Goal: Contribute content

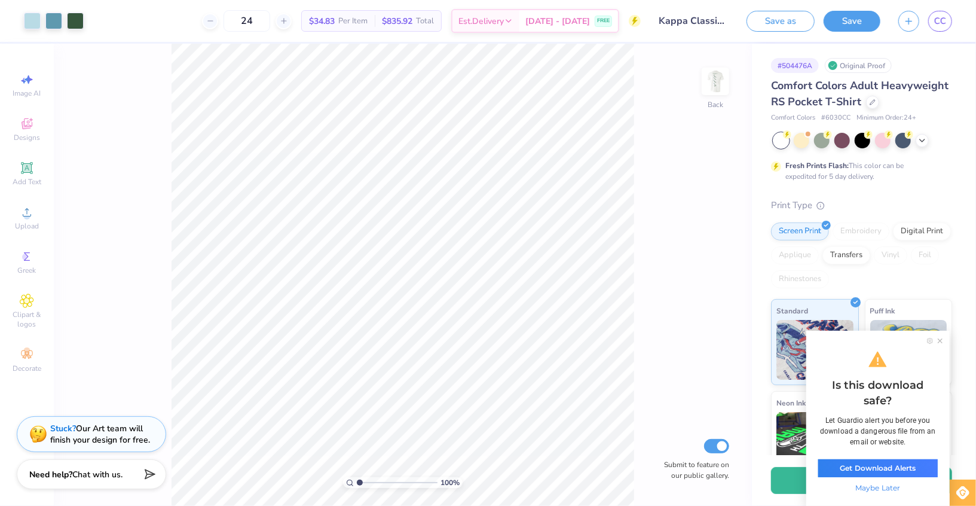
click at [936, 341] on ul at bounding box center [935, 341] width 27 height 6
click at [938, 341] on icon at bounding box center [940, 340] width 5 height 5
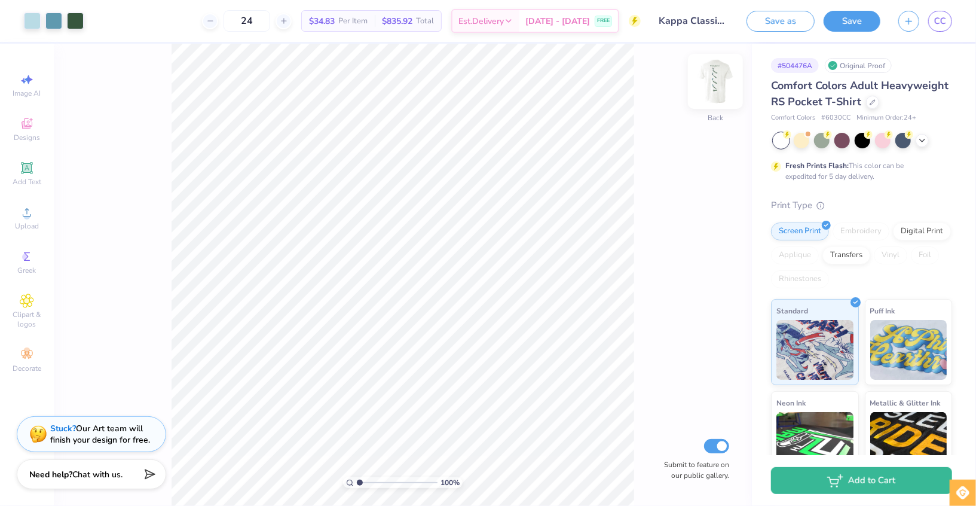
click at [718, 78] on img at bounding box center [715, 81] width 48 height 48
click at [93, 23] on icon at bounding box center [95, 20] width 10 height 10
type input "2.8"
click at [374, 483] on input "range" at bounding box center [397, 482] width 81 height 11
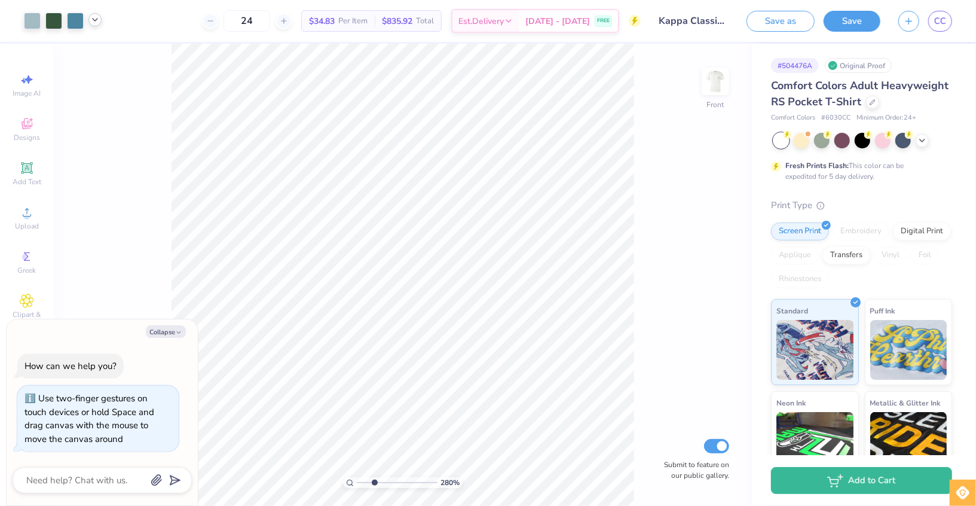
click at [96, 21] on icon at bounding box center [95, 20] width 10 height 10
click at [55, 22] on div at bounding box center [53, 19] width 17 height 17
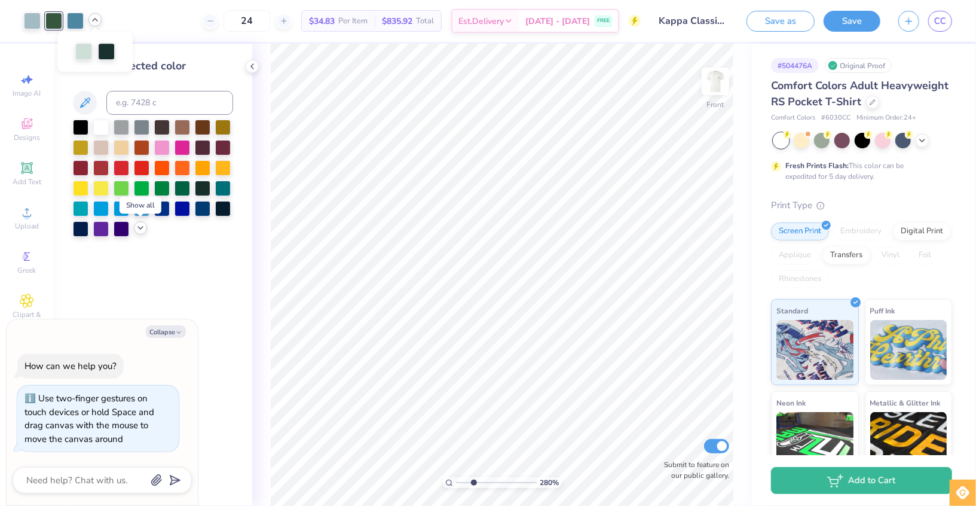
click at [140, 231] on icon at bounding box center [141, 228] width 10 height 10
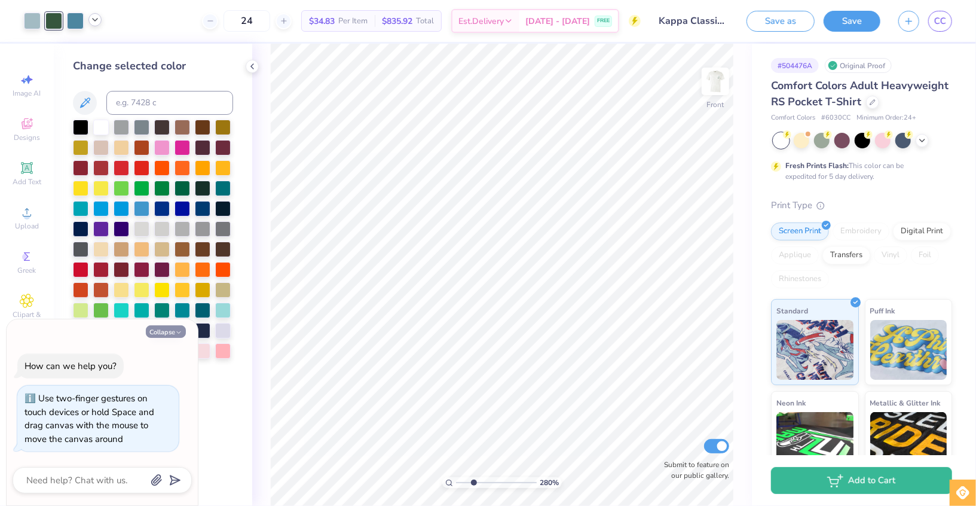
click at [169, 332] on button "Collapse" at bounding box center [166, 331] width 40 height 13
type textarea "x"
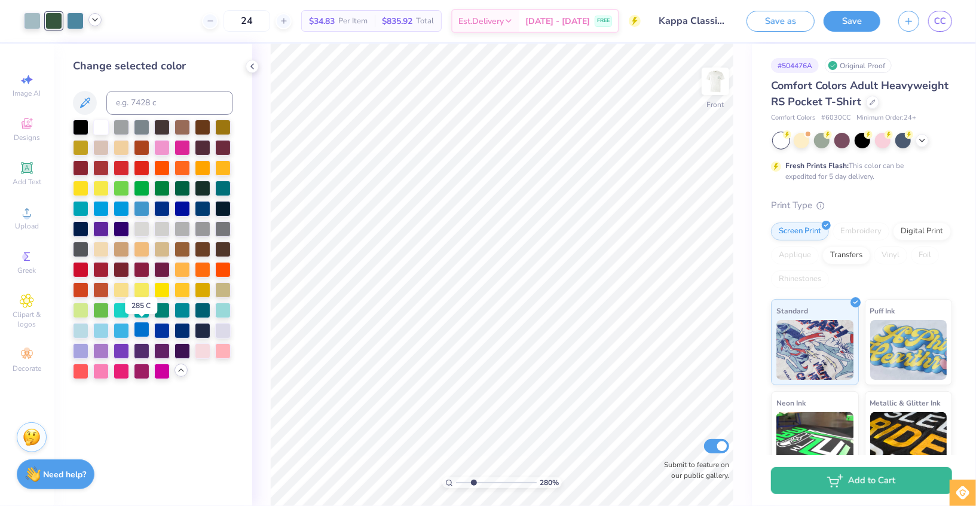
click at [139, 334] on div at bounding box center [142, 330] width 16 height 16
click at [92, 21] on icon at bounding box center [95, 20] width 10 height 10
click at [105, 56] on div at bounding box center [106, 50] width 17 height 17
click at [198, 333] on div at bounding box center [203, 330] width 16 height 16
drag, startPoint x: 472, startPoint y: 485, endPoint x: 433, endPoint y: 485, distance: 38.8
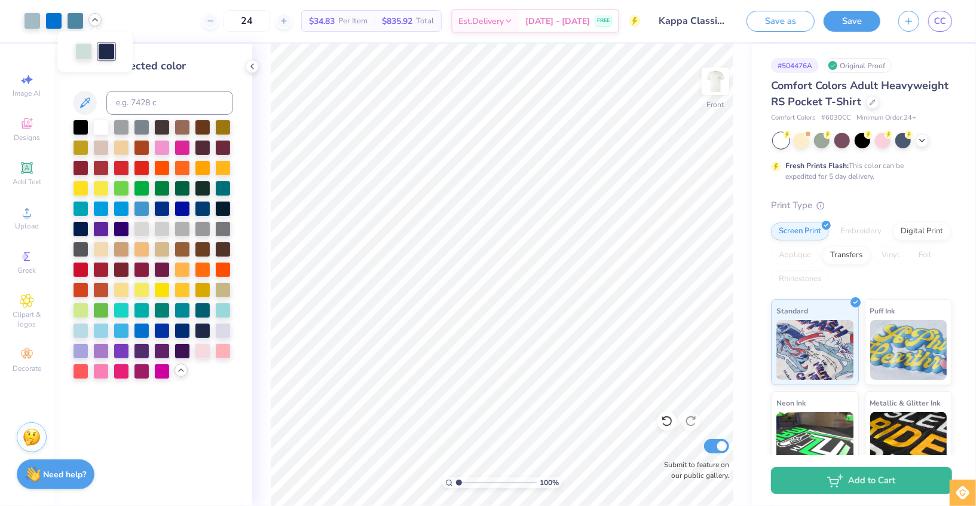
type input "1"
click at [456, 485] on input "range" at bounding box center [496, 482] width 81 height 11
click at [666, 421] on icon at bounding box center [667, 421] width 12 height 12
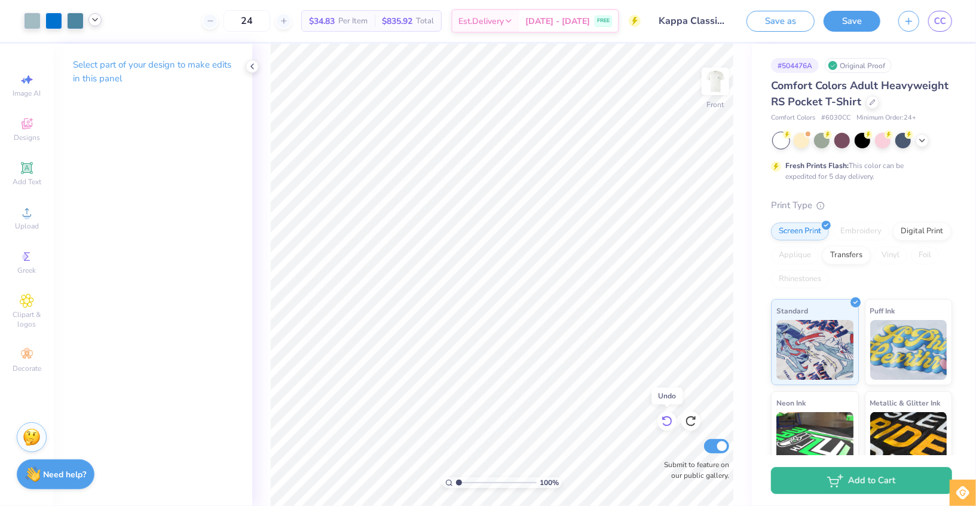
click at [666, 422] on icon at bounding box center [667, 421] width 12 height 12
click at [723, 83] on img at bounding box center [715, 81] width 48 height 48
click at [864, 17] on button "Save" at bounding box center [852, 19] width 57 height 21
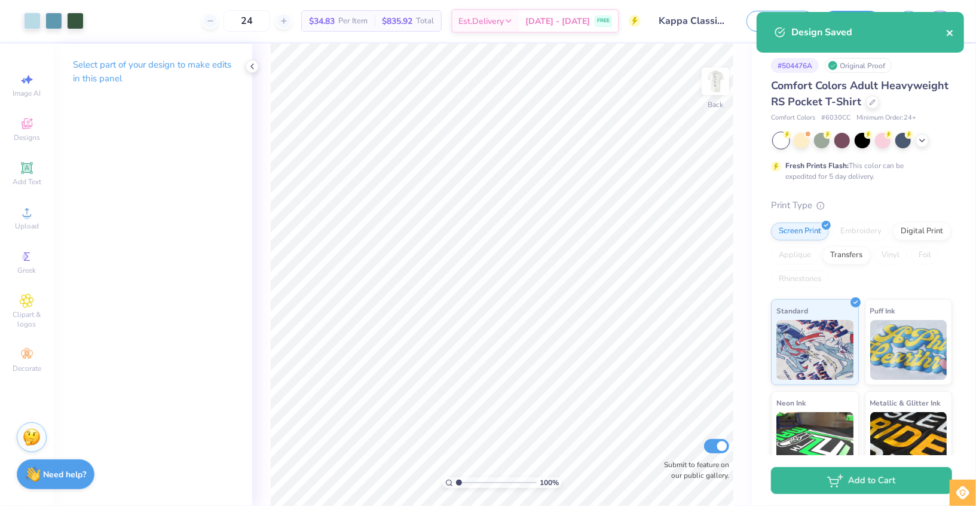
click at [953, 33] on icon "close" at bounding box center [950, 33] width 8 height 10
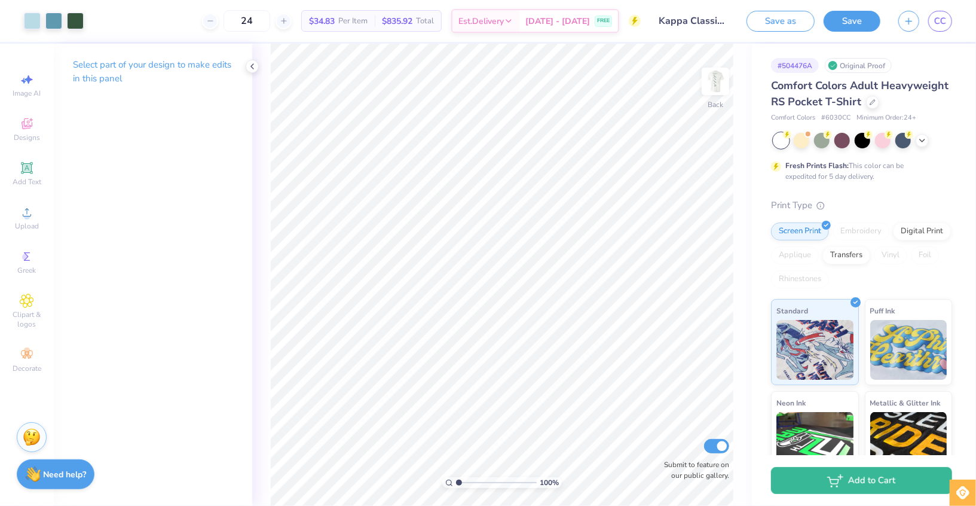
click at [944, 14] on div "Design Saved" at bounding box center [860, 12] width 212 height 5
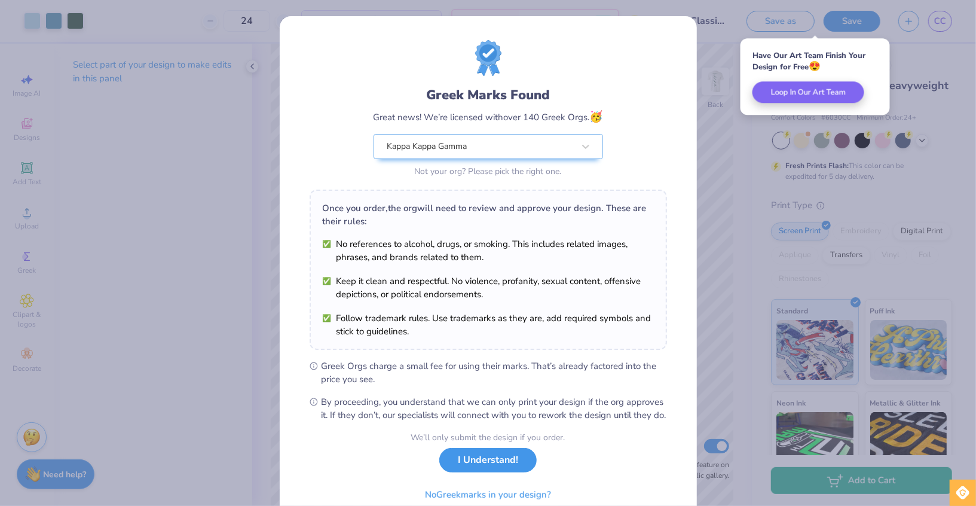
click at [495, 472] on button "I Understand!" at bounding box center [487, 460] width 97 height 25
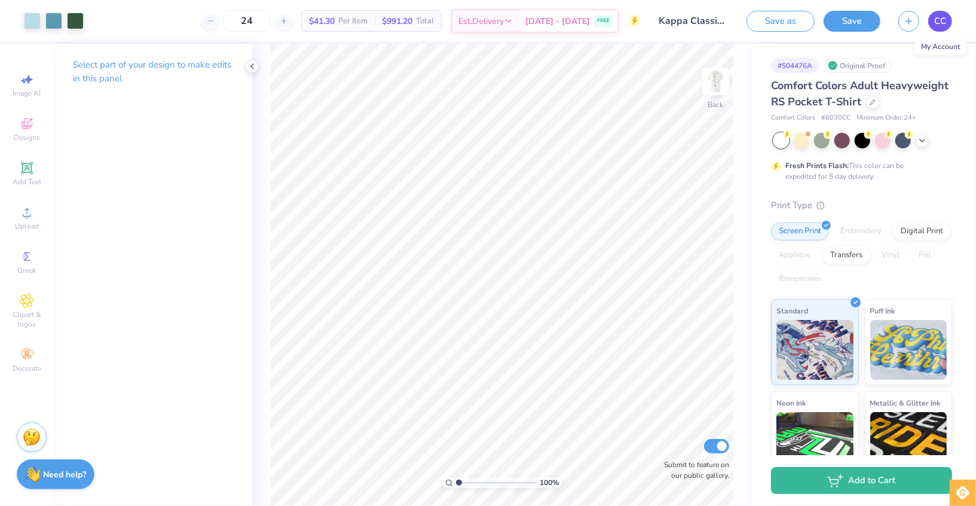
click at [942, 25] on span "CC" at bounding box center [940, 21] width 12 height 14
